Goal: Information Seeking & Learning: Find specific fact

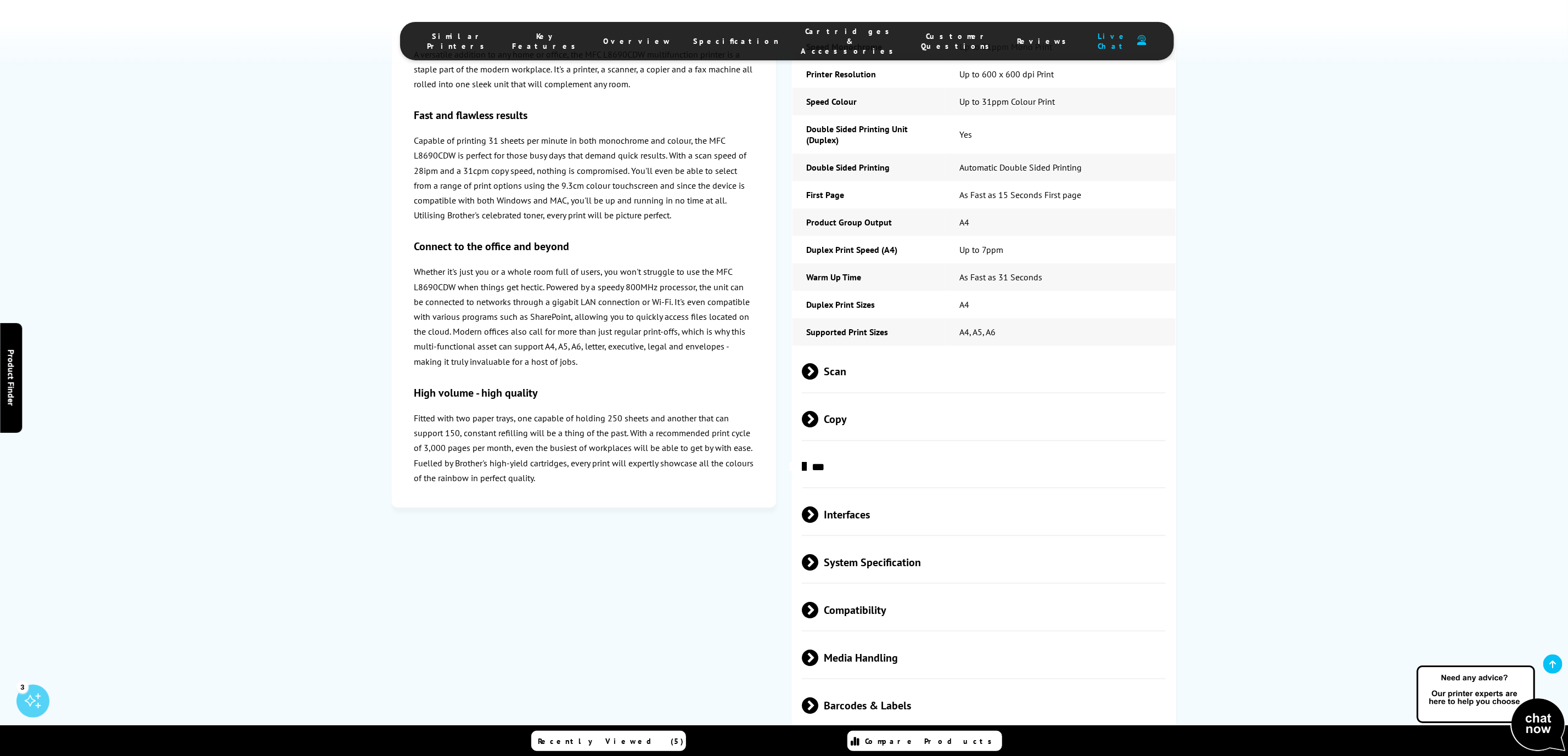
scroll to position [3045, 0]
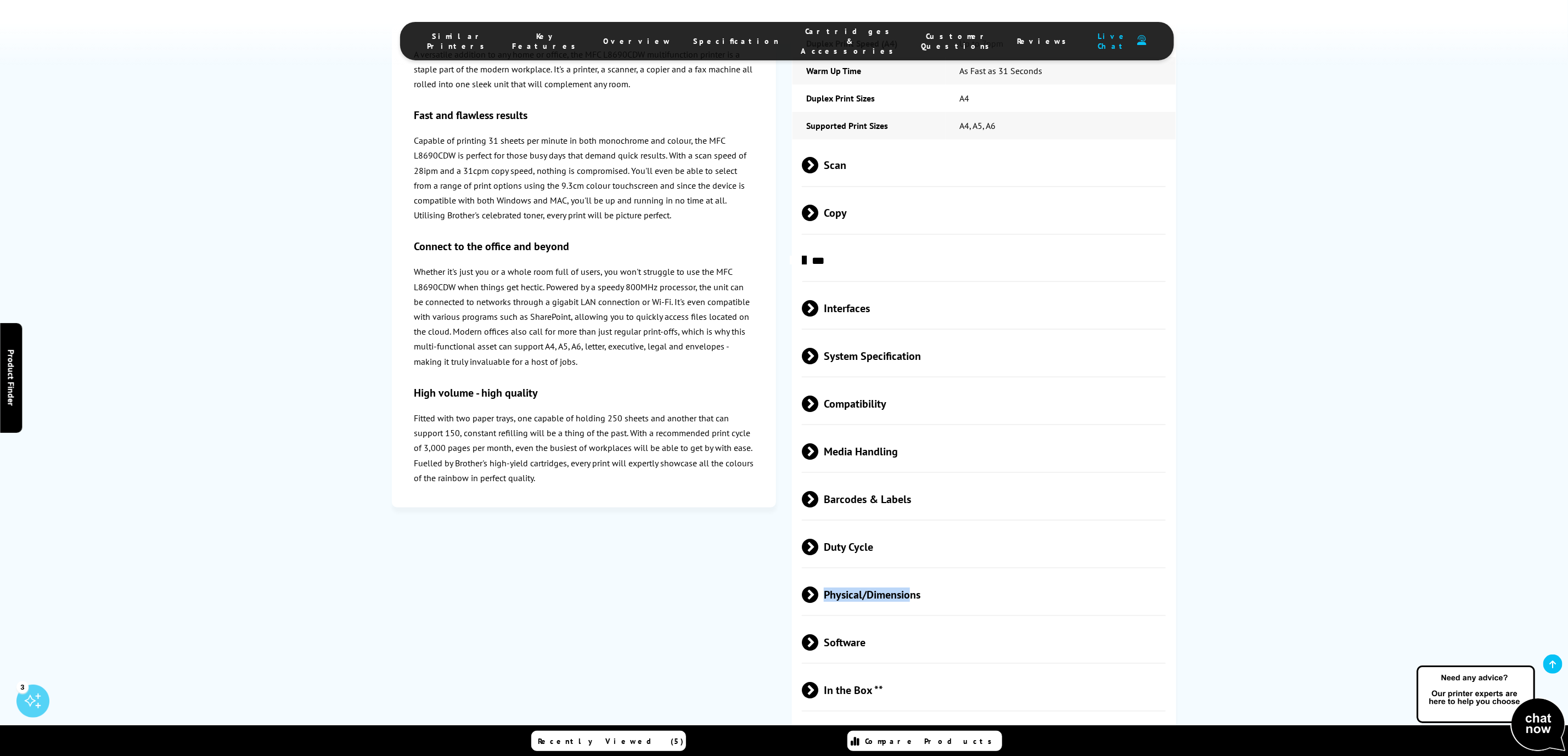
click at [911, 574] on span "Physical/Dimensions" at bounding box center [984, 595] width 364 height 41
drag, startPoint x: 1138, startPoint y: 573, endPoint x: 952, endPoint y: 575, distance: 186.0
click at [952, 725] on td "435mm (W) x 526mm (D) x 539mm (H) - 27.9kg" at bounding box center [1061, 738] width 230 height 28
copy td "435mm (W) x 526mm (D) x 539mm (H) - 27.9kg"
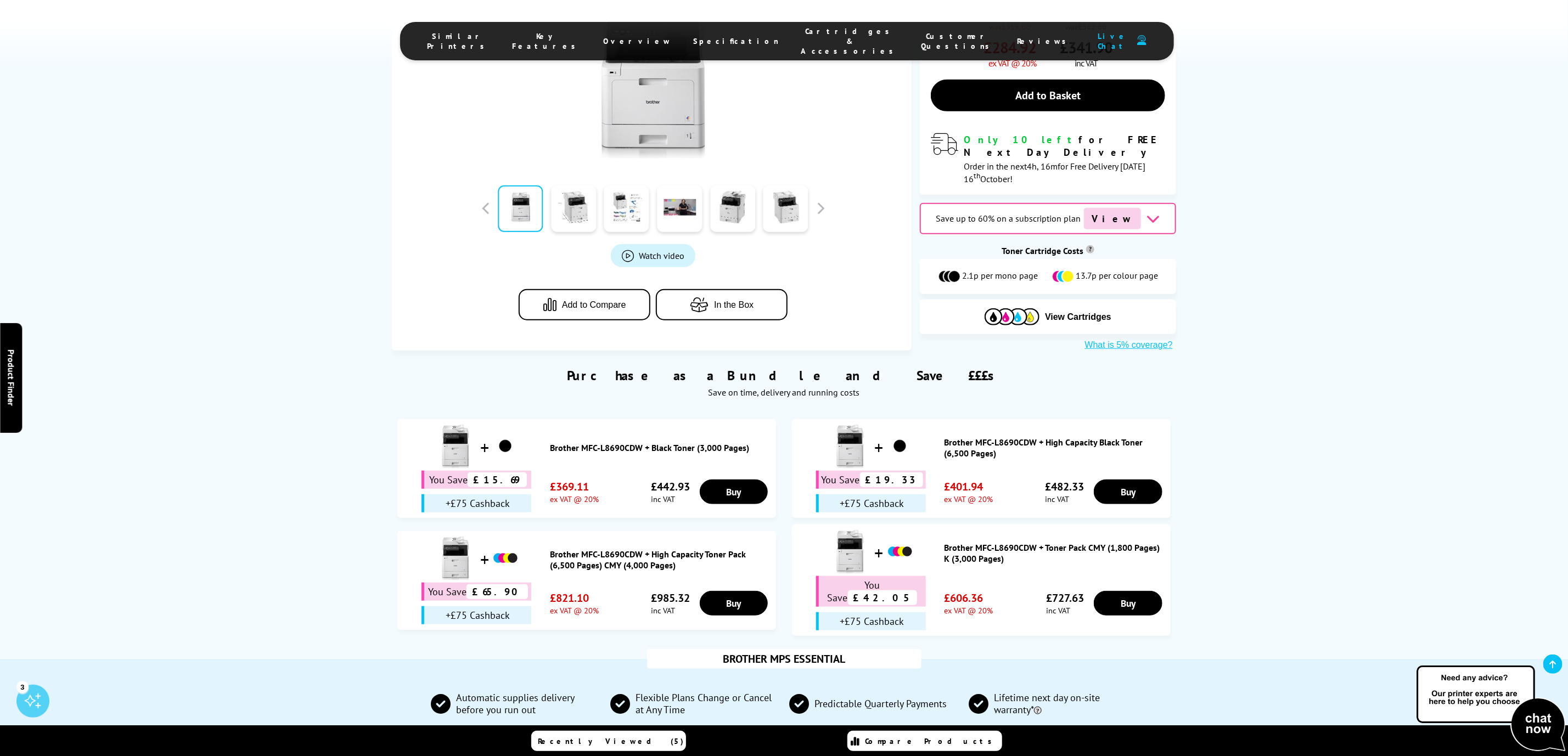
scroll to position [0, 0]
